Goal: Task Accomplishment & Management: Complete application form

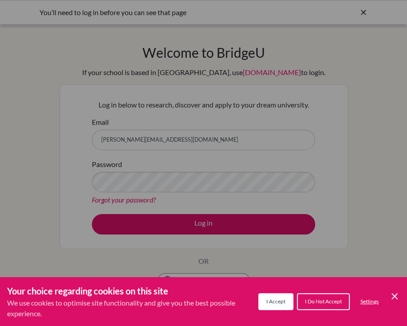
click at [277, 306] on button "I Accept" at bounding box center [275, 301] width 35 height 17
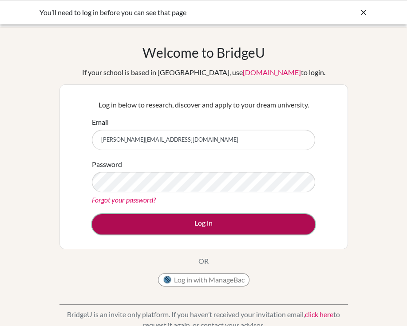
click at [266, 227] on button "Log in" at bounding box center [203, 224] width 223 height 20
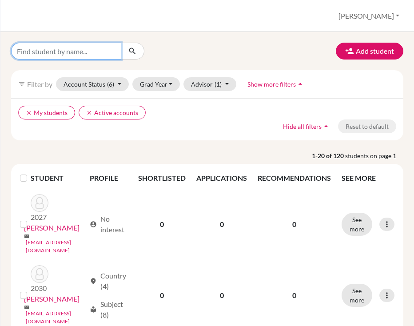
click at [64, 52] on input "Find student by name..." at bounding box center [66, 51] width 110 height 17
type input "ALMERO"
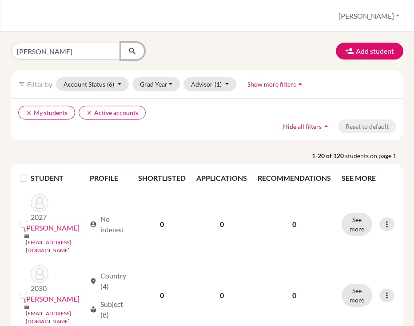
click at [135, 49] on icon "submit" at bounding box center [132, 51] width 9 height 9
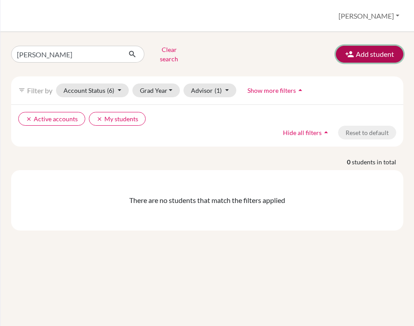
click at [378, 55] on button "Add student" at bounding box center [369, 54] width 67 height 17
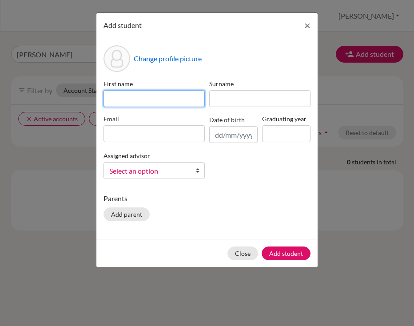
click at [191, 101] on input at bounding box center [153, 98] width 101 height 17
type input "Raphael Isaiah"
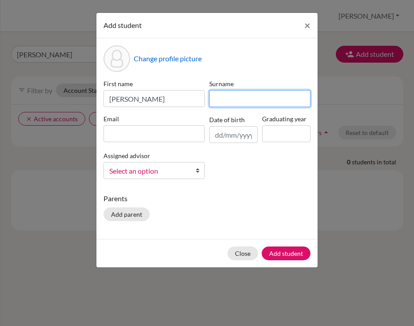
click at [235, 101] on input at bounding box center [259, 98] width 101 height 17
type input "Almero"
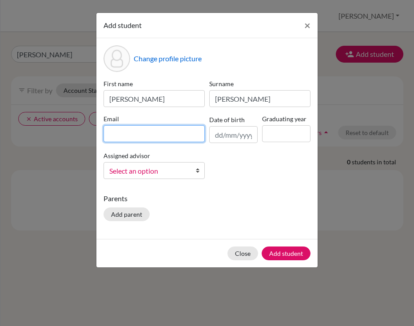
click at [177, 137] on input at bounding box center [153, 133] width 101 height 17
click at [158, 130] on input at bounding box center [153, 133] width 101 height 17
paste input "s25-0007@reedleyschool.com"
type input "s25-0007@reedleyschool.com"
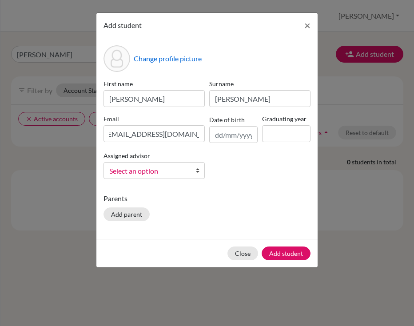
scroll to position [0, 0]
click at [274, 123] on div "Graduating year" at bounding box center [286, 128] width 53 height 29
click at [273, 131] on input at bounding box center [286, 133] width 48 height 17
type input "2027"
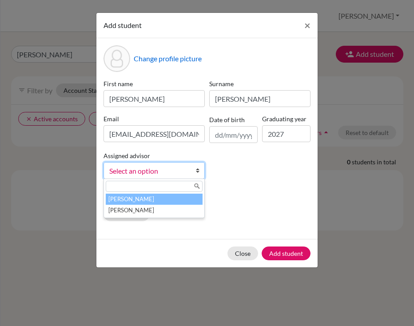
click at [183, 171] on span "Select an option" at bounding box center [148, 171] width 78 height 12
click at [166, 201] on li "Abraham, Melissa" at bounding box center [154, 199] width 97 height 11
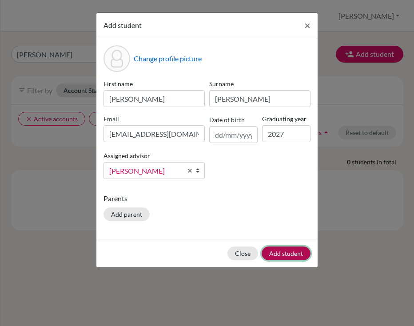
click at [275, 250] on button "Add student" at bounding box center [286, 253] width 49 height 14
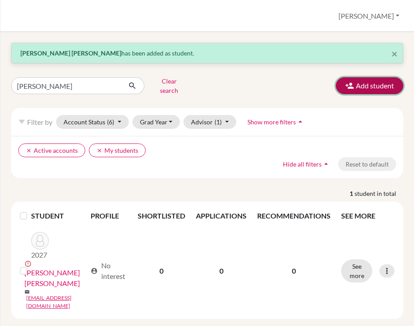
click at [372, 86] on button "Add student" at bounding box center [369, 85] width 67 height 17
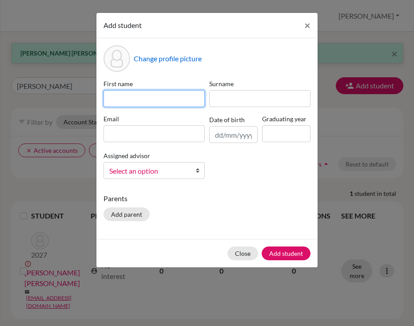
click at [171, 96] on input at bounding box center [153, 98] width 101 height 17
type input "Leandro Leon"
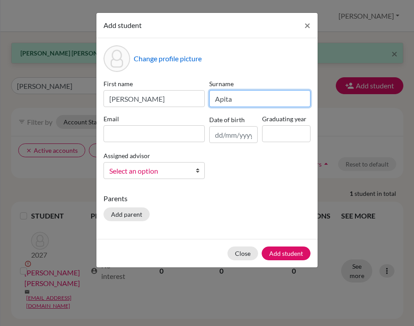
type input "Apita"
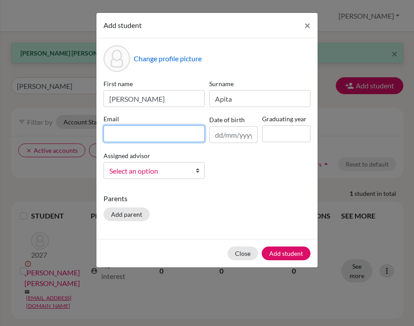
click at [160, 129] on input at bounding box center [153, 133] width 101 height 17
click at [166, 129] on input at bounding box center [153, 133] width 101 height 17
type input "v"
paste input "s25-0068@reedleyschool.com"
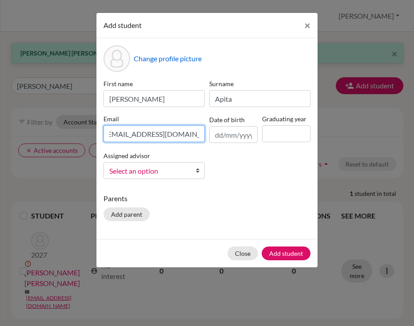
type input "s25-0068@reedleyschool.com"
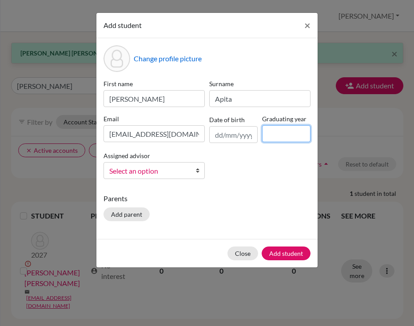
click at [272, 135] on input at bounding box center [286, 133] width 48 height 17
type input "2027"
click at [151, 169] on span "Select an option" at bounding box center [148, 171] width 78 height 12
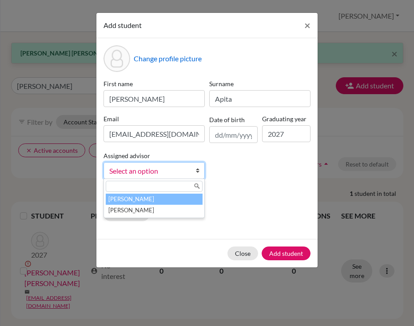
click at [145, 200] on li "Abraham, Melissa" at bounding box center [154, 199] width 97 height 11
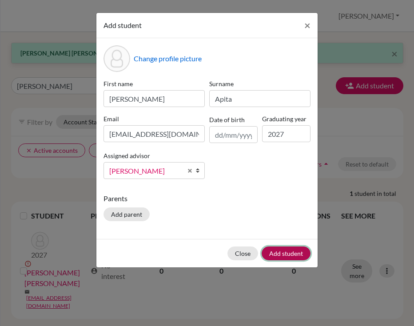
click at [295, 251] on button "Add student" at bounding box center [286, 253] width 49 height 14
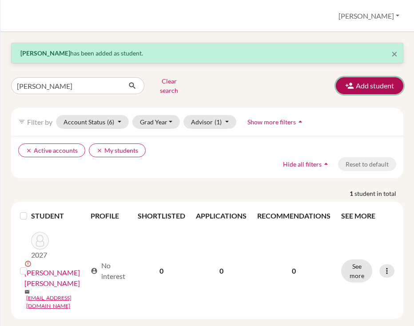
click at [358, 80] on button "Add student" at bounding box center [369, 85] width 67 height 17
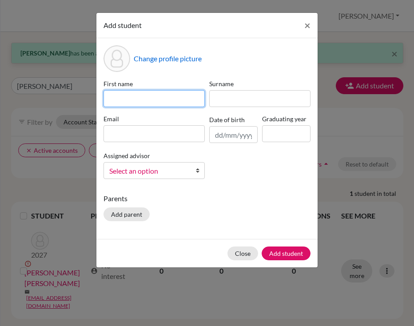
click at [180, 100] on input at bounding box center [153, 98] width 101 height 17
type input "Claudie Marguerite"
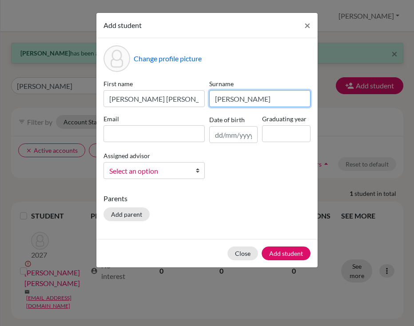
type input "Desgranges"
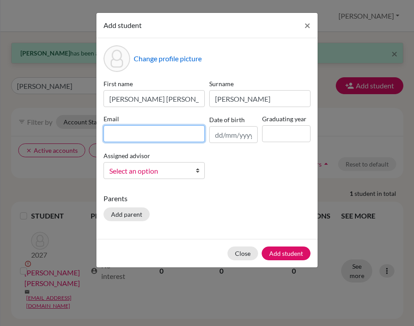
click at [165, 127] on input at bounding box center [153, 133] width 101 height 17
click at [170, 135] on input at bounding box center [153, 133] width 101 height 17
paste input "s25-0109@reedleyschool.com"
type input "s25-0109@reedleyschool.com"
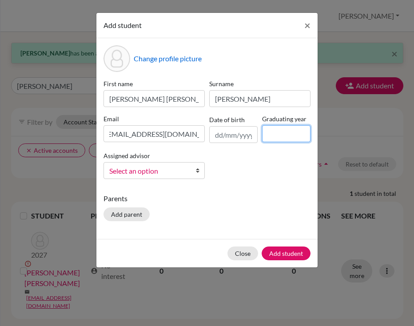
scroll to position [0, 0]
click at [270, 140] on input at bounding box center [286, 133] width 48 height 17
type input "2027"
click at [158, 168] on span "Select an option" at bounding box center [148, 171] width 78 height 12
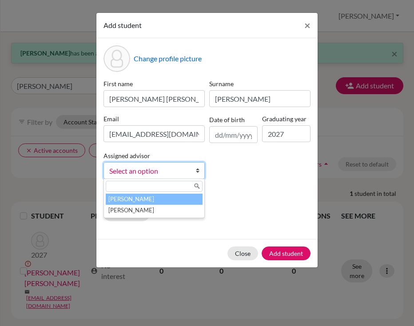
click at [147, 202] on li "Abraham, Melissa" at bounding box center [154, 199] width 97 height 11
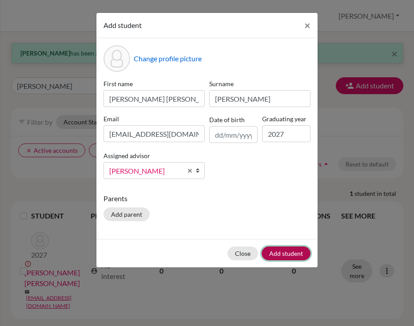
click at [289, 252] on button "Add student" at bounding box center [286, 253] width 49 height 14
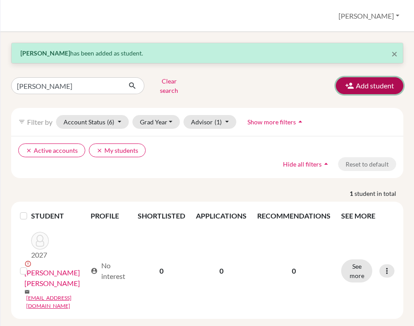
click at [362, 83] on button "Add student" at bounding box center [369, 85] width 67 height 17
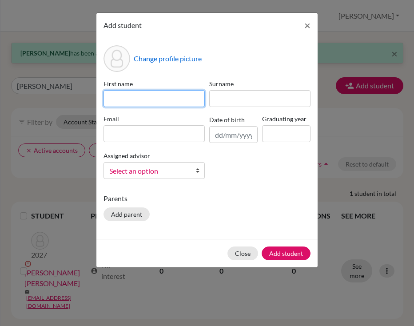
click at [162, 94] on input at bounding box center [153, 98] width 101 height 17
type input "Reese Mikaela"
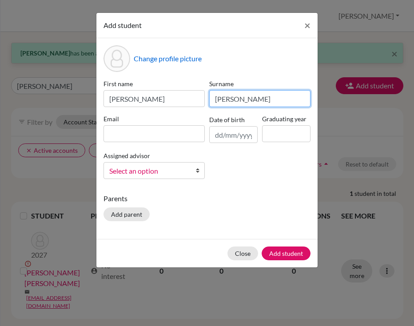
type input "Garcia"
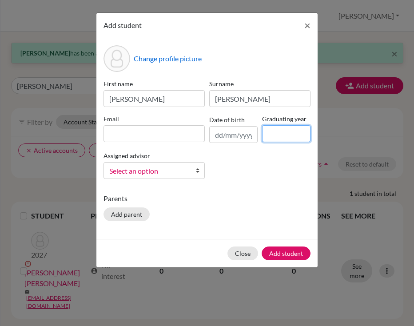
click at [275, 135] on input at bounding box center [286, 133] width 48 height 17
type input "2027"
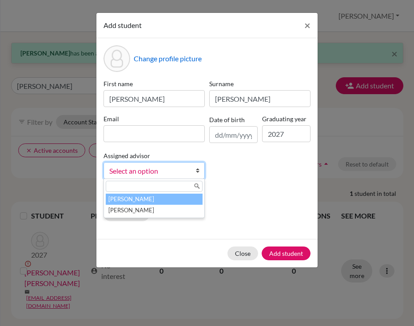
click at [201, 168] on b at bounding box center [199, 171] width 9 height 16
click at [181, 199] on li "Abraham, Melissa" at bounding box center [154, 199] width 97 height 11
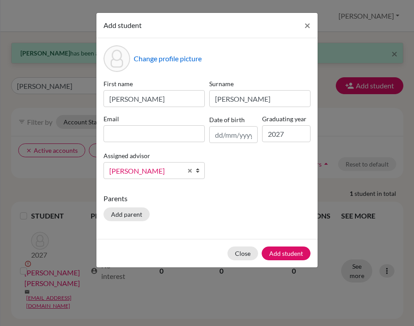
click at [264, 182] on div "First name Reese Mikaela Surname Garcia Email Date of birth Graduating year 202…" at bounding box center [206, 132] width 211 height 107
click at [132, 126] on input at bounding box center [153, 133] width 101 height 17
paste input "s25-0041@reedleyschool.com"
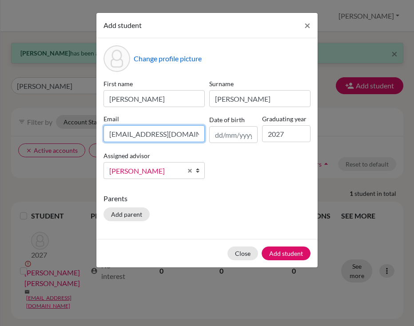
scroll to position [0, 4]
type input "s25-0041@reedleyschool.com"
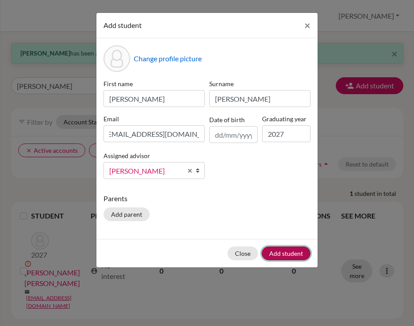
scroll to position [0, 0]
click at [297, 254] on button "Add student" at bounding box center [286, 253] width 49 height 14
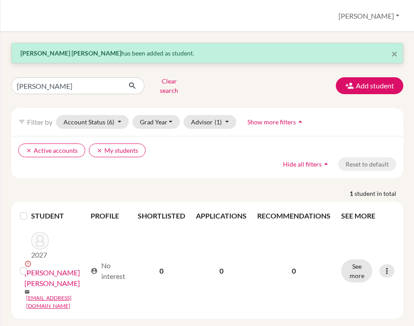
click at [274, 95] on div "× Reese Mikaela Garcia has been added as student. ALMERO Clear search Add stude…" at bounding box center [207, 181] width 392 height 276
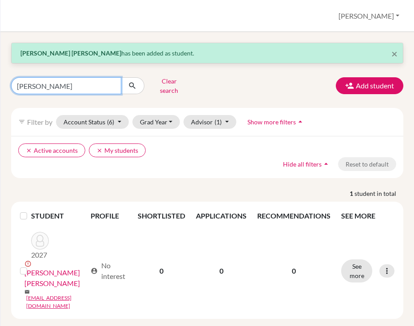
click at [112, 84] on input "ALMERO" at bounding box center [66, 85] width 110 height 17
type input "vergara"
click button "submit" at bounding box center [133, 85] width 24 height 17
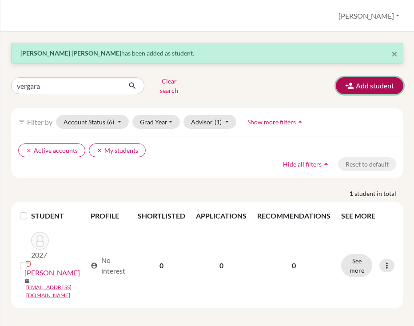
click at [351, 77] on button "Add student" at bounding box center [369, 85] width 67 height 17
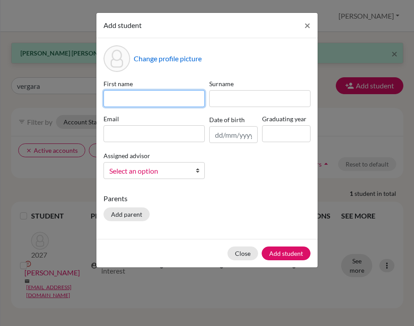
click at [158, 101] on input at bounding box center [153, 98] width 101 height 17
type input "Yibo"
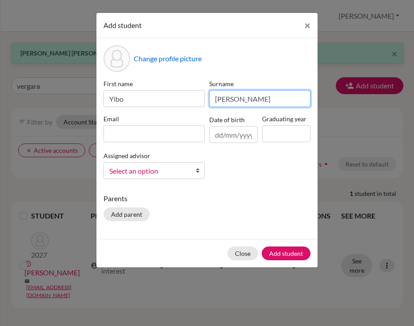
type input "Yuan"
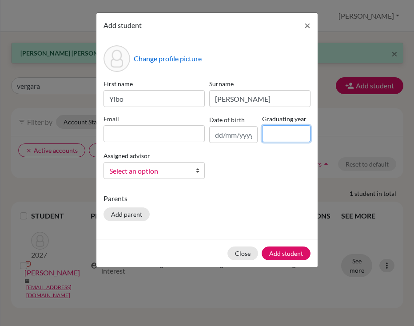
click at [270, 126] on input at bounding box center [286, 133] width 48 height 17
type input "2027"
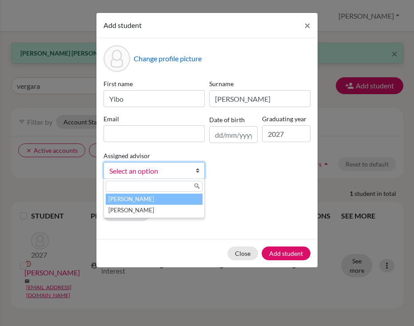
click at [187, 175] on span "Select an option" at bounding box center [148, 171] width 78 height 12
click at [172, 195] on li "Abraham, Melissa" at bounding box center [154, 199] width 97 height 11
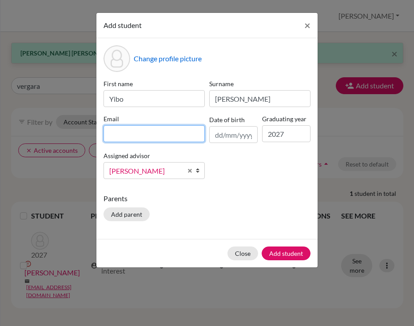
click at [165, 134] on input at bounding box center [153, 133] width 101 height 17
paste input "s25-0053@reedleyschool.com"
type input "s25-0053@reedleyschool.com"
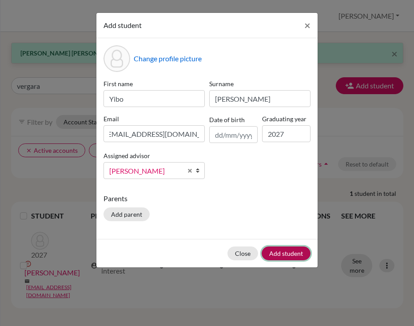
scroll to position [0, 0]
click at [294, 254] on button "Add student" at bounding box center [286, 253] width 49 height 14
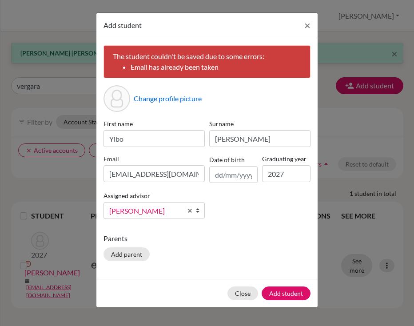
click at [253, 56] on div "The student couldn't be saved due to some errors: Email has already been taken" at bounding box center [206, 61] width 207 height 33
click at [238, 289] on button "Close" at bounding box center [242, 293] width 31 height 14
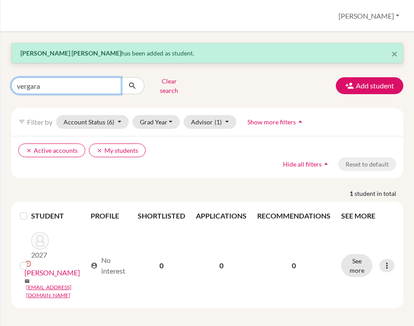
click at [110, 81] on input "vergara" at bounding box center [66, 85] width 110 height 17
type input "yuan"
click button "submit" at bounding box center [133, 85] width 24 height 17
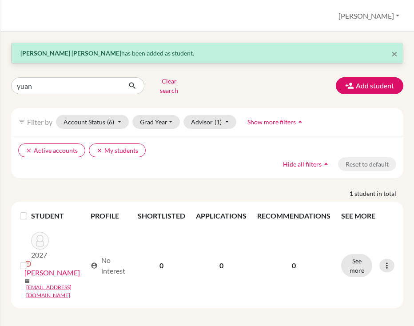
click at [268, 29] on div "Students overview Melissa Profile School Settings Log out" at bounding box center [206, 16] width 413 height 32
